Goal: Task Accomplishment & Management: Use online tool/utility

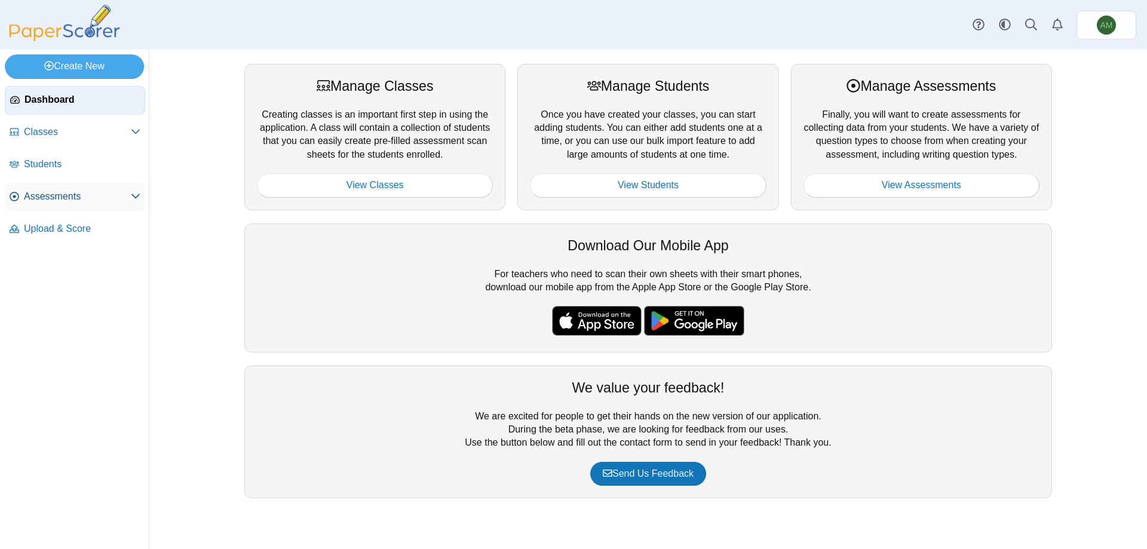
click at [75, 191] on span "Assessments" at bounding box center [77, 196] width 107 height 13
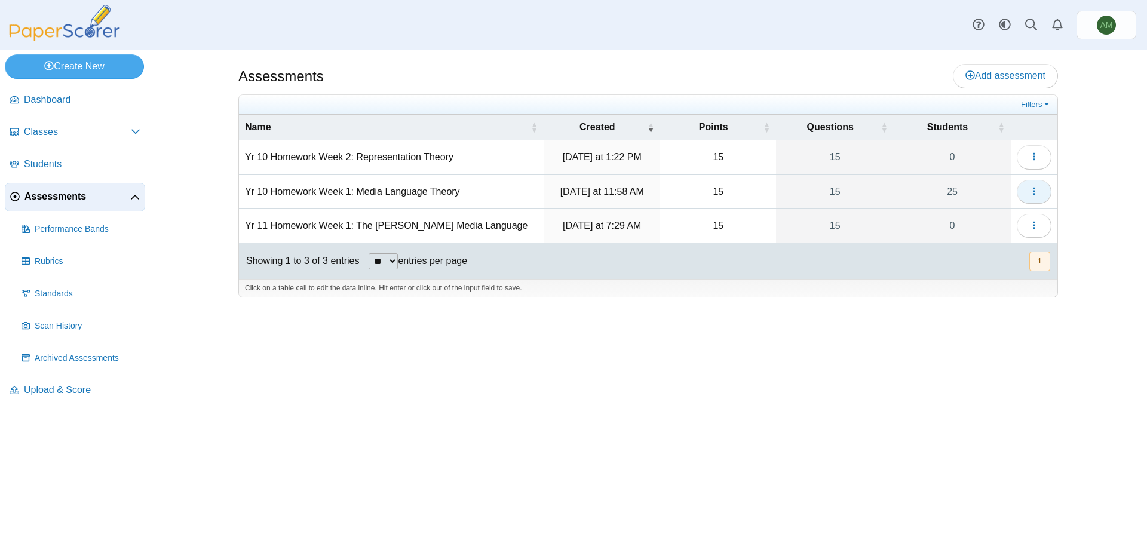
click at [1046, 194] on button "button" at bounding box center [1033, 192] width 35 height 24
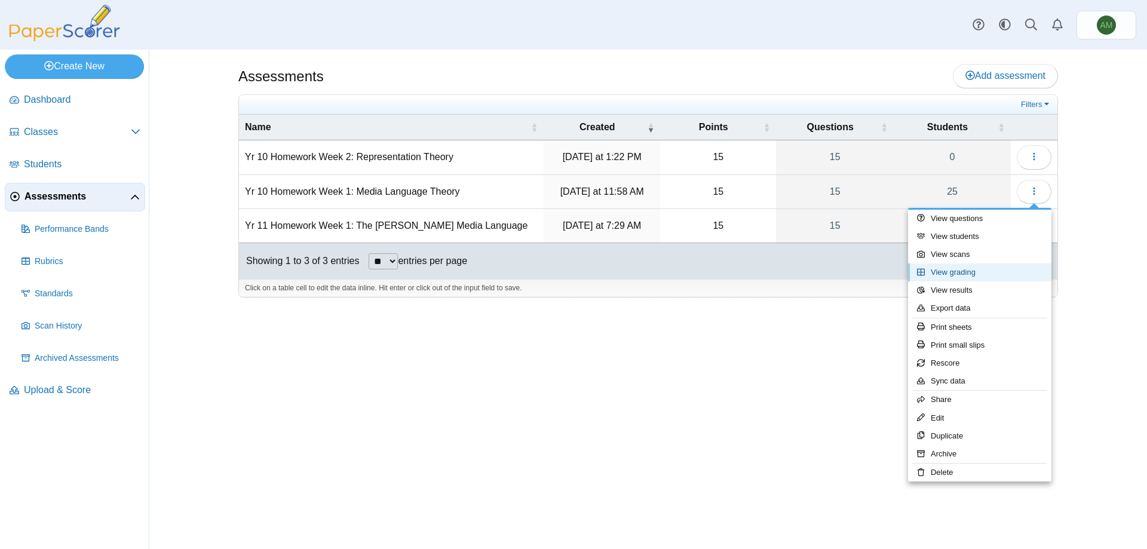
click at [1001, 279] on link "View grading" at bounding box center [979, 272] width 143 height 18
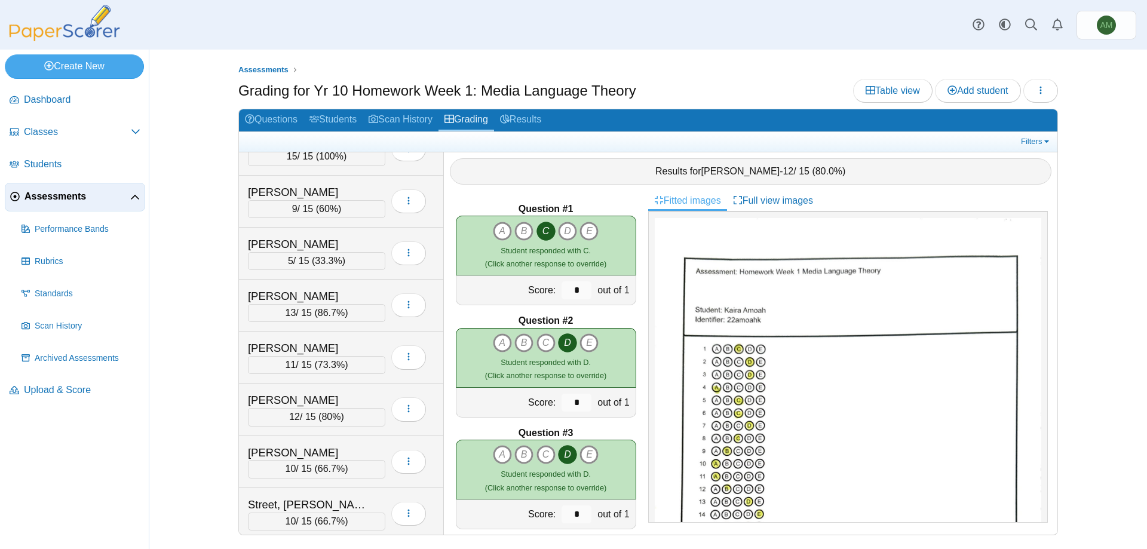
scroll to position [918, 0]
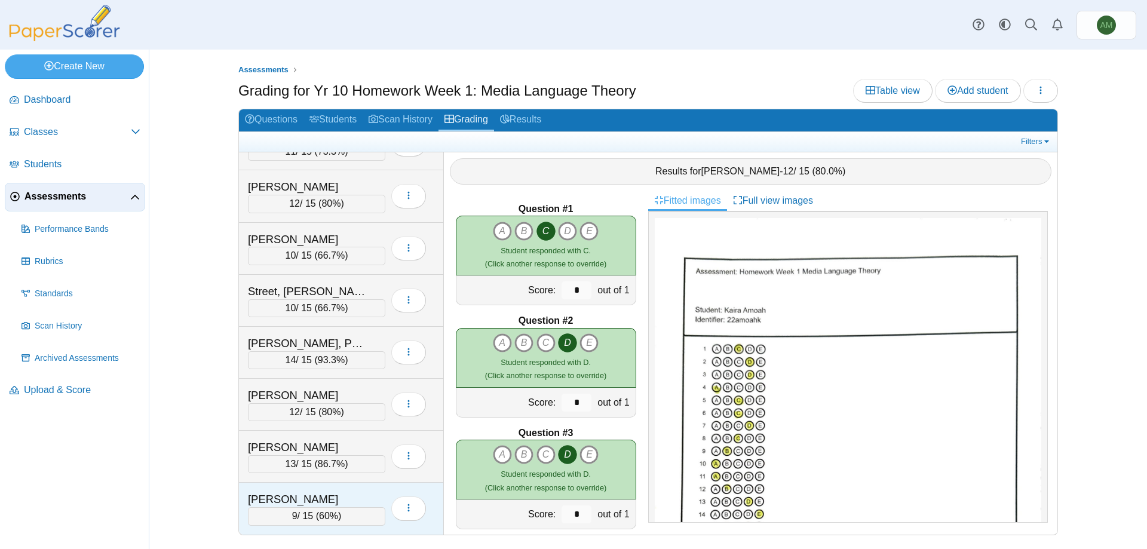
click at [357, 485] on div "Webb, Harley 9 / 15 ( 60% ) Loading…" at bounding box center [341, 508] width 205 height 51
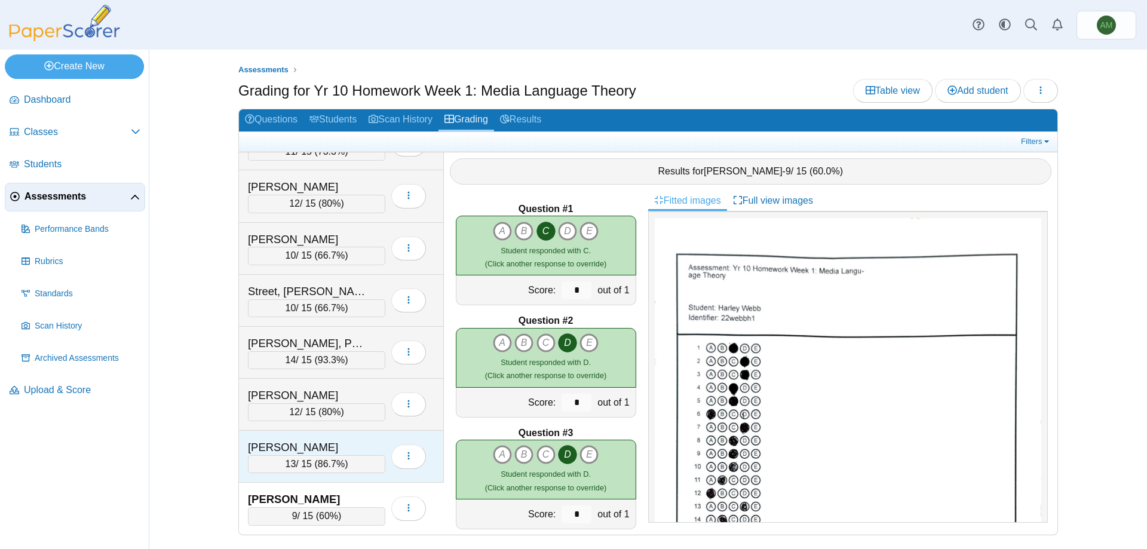
click at [319, 441] on div "Waters, Jacob" at bounding box center [307, 448] width 119 height 16
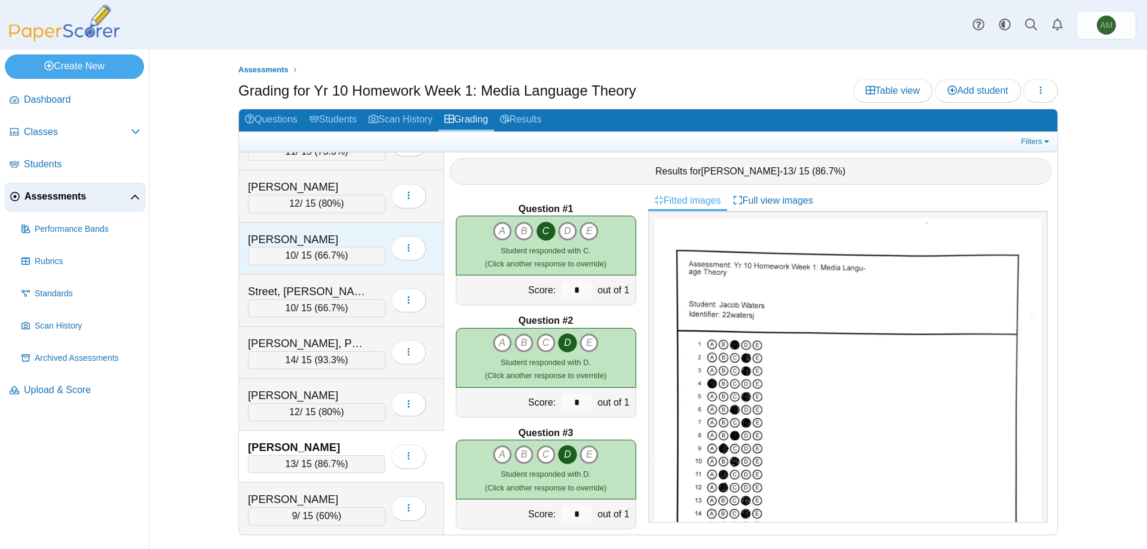
click at [369, 237] on div "Streatfield, Harley" at bounding box center [316, 240] width 137 height 16
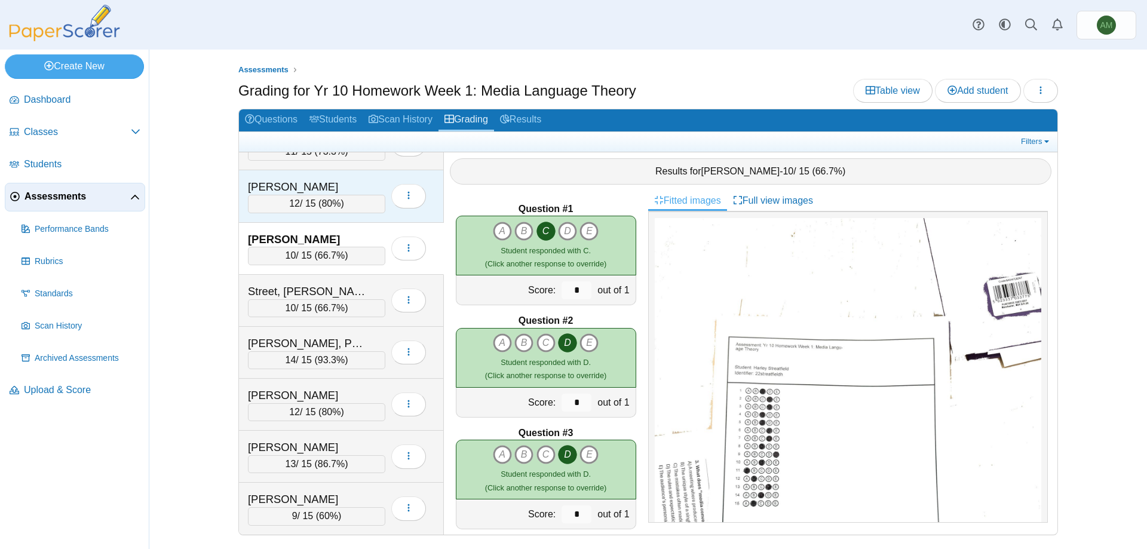
click at [368, 183] on div "Salmon, Jack" at bounding box center [316, 187] width 137 height 16
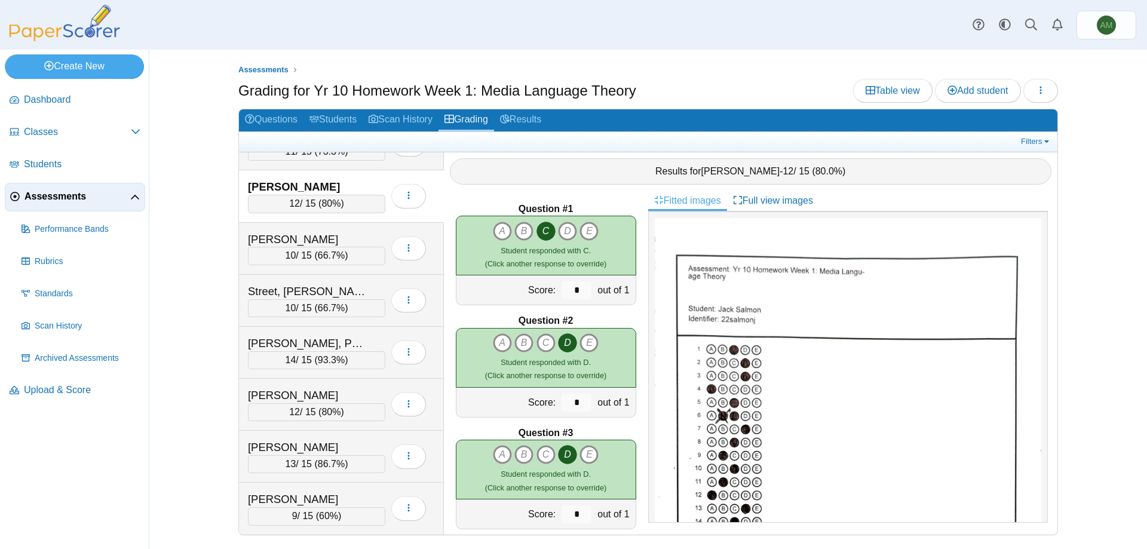
click at [1076, 322] on div "Assessments Grading for Yr 10 Homework Week 1: Media Language Theory Table view…" at bounding box center [648, 299] width 896 height 499
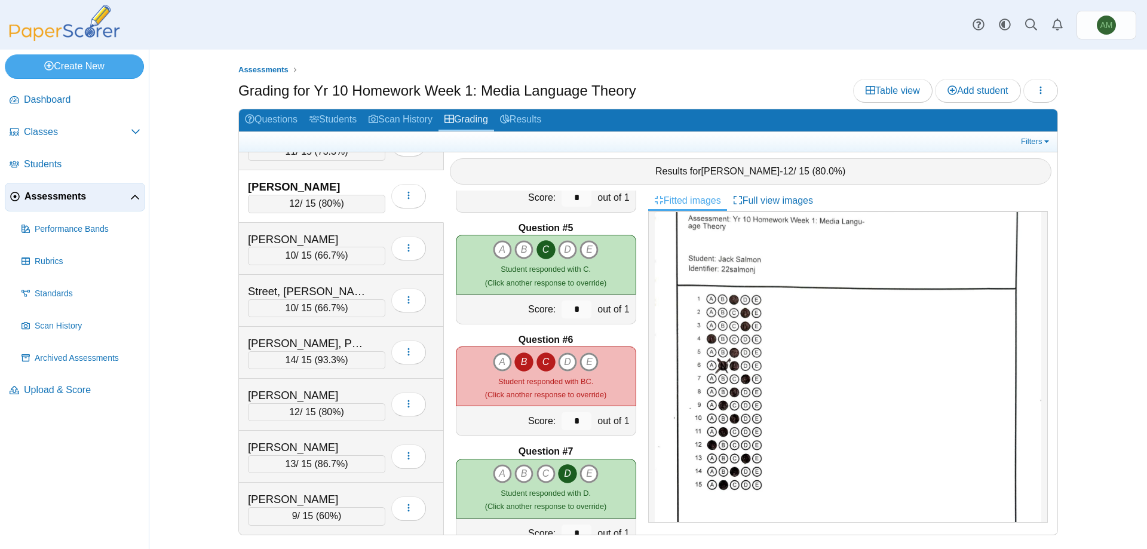
scroll to position [435, 0]
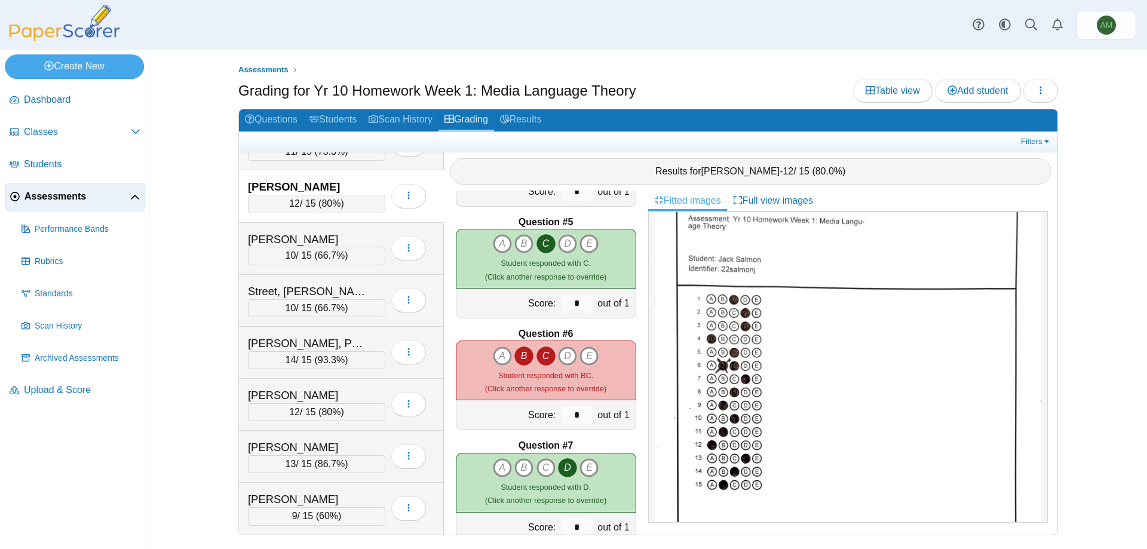
click at [524, 358] on icon "B" at bounding box center [523, 355] width 19 height 19
type input "*"
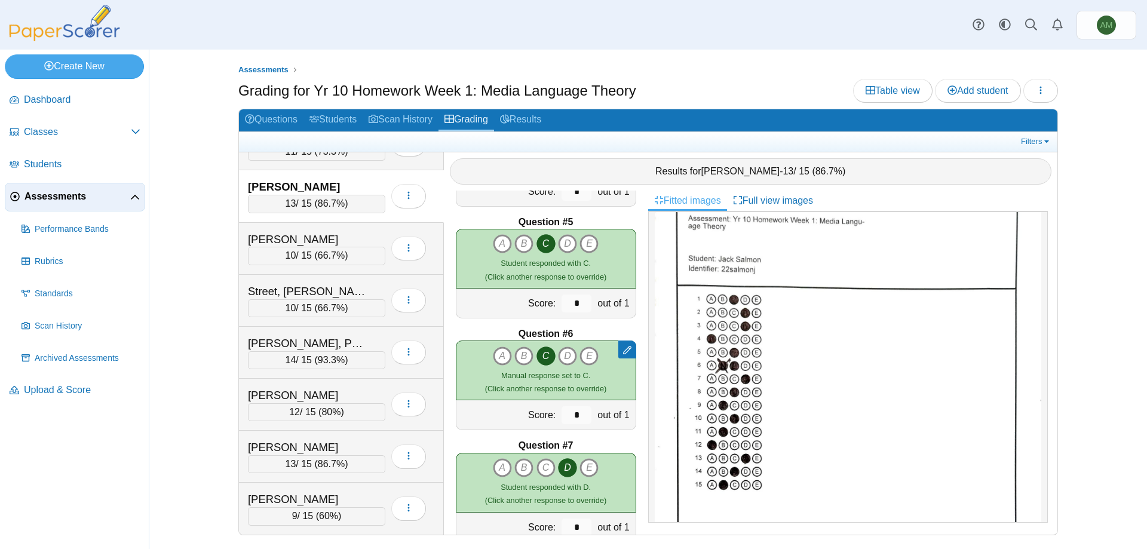
click at [1070, 207] on div "Assessments Grading for Yr 10 Homework Week 1: Media Language Theory Table view…" at bounding box center [648, 299] width 896 height 499
